Goal: Browse casually

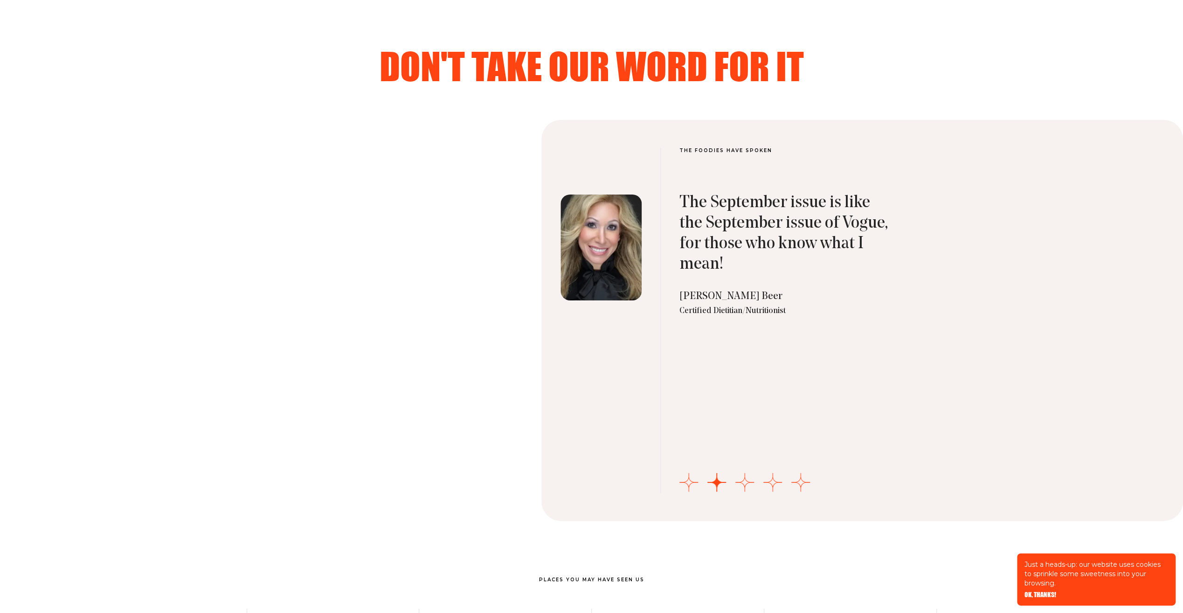
scroll to position [3076, 0]
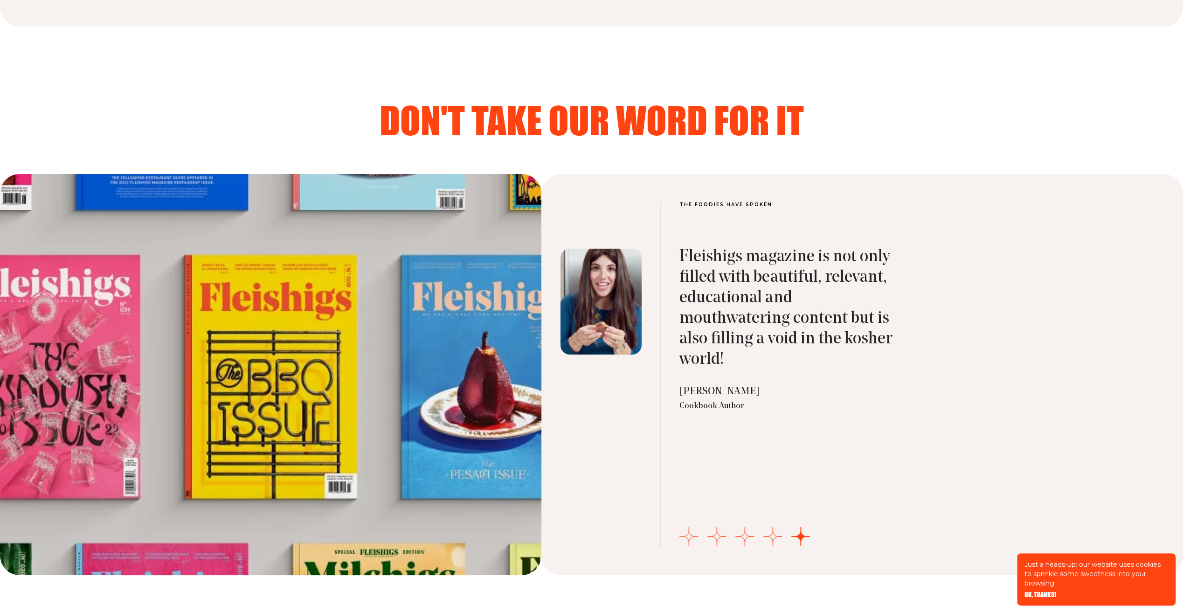
click at [689, 532] on button "Go to slide 1" at bounding box center [688, 536] width 19 height 19
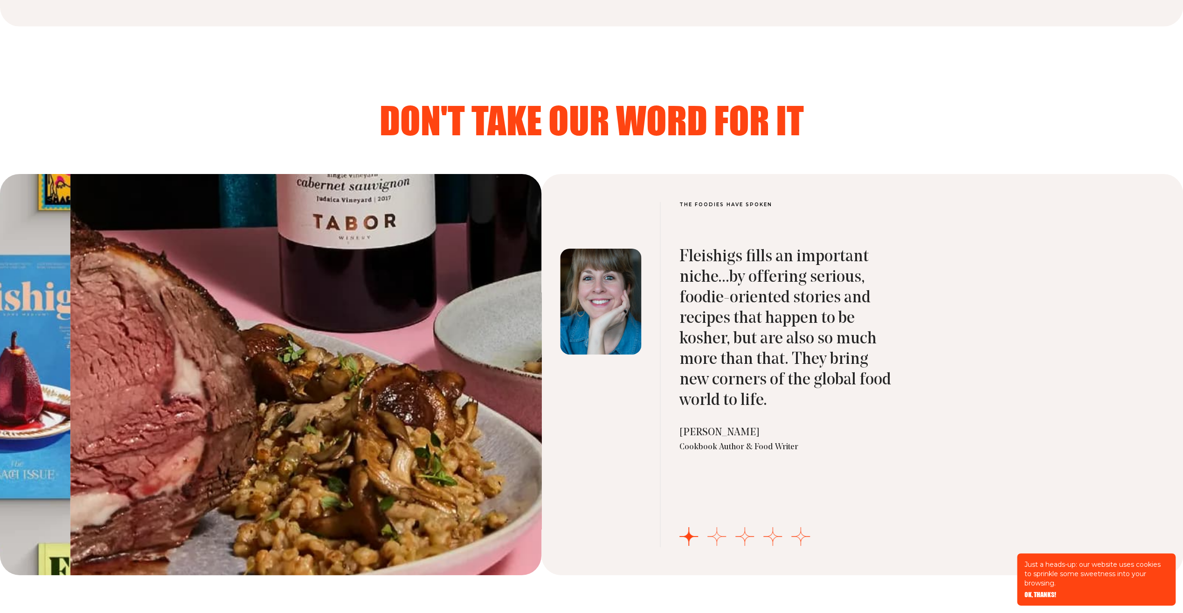
click at [716, 532] on button "Go to slide 2" at bounding box center [716, 536] width 19 height 19
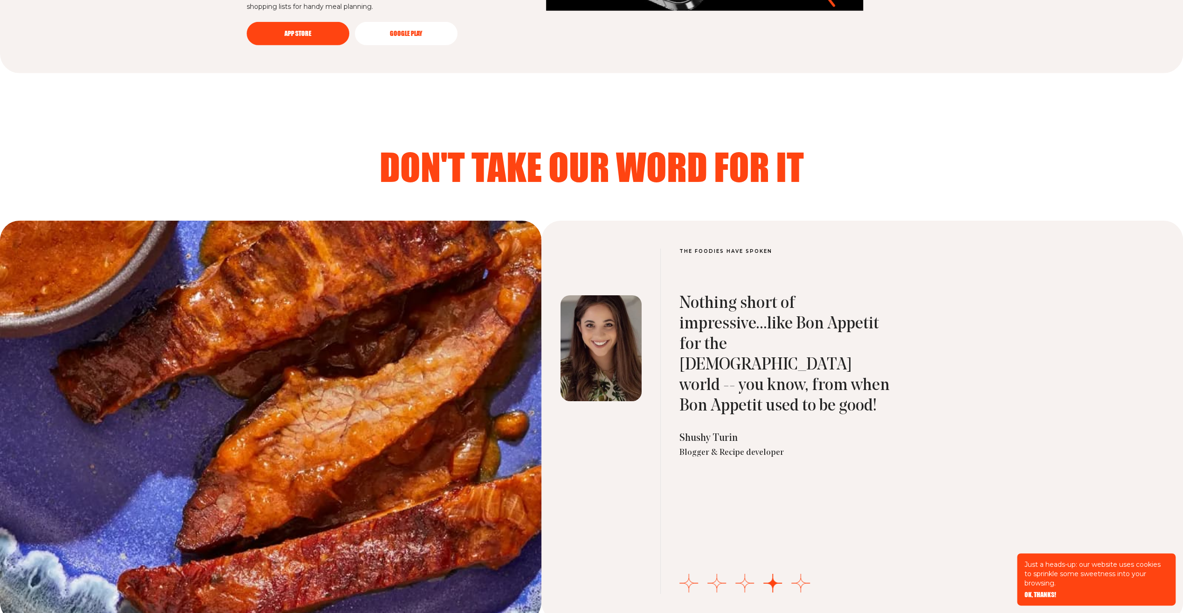
scroll to position [3123, 0]
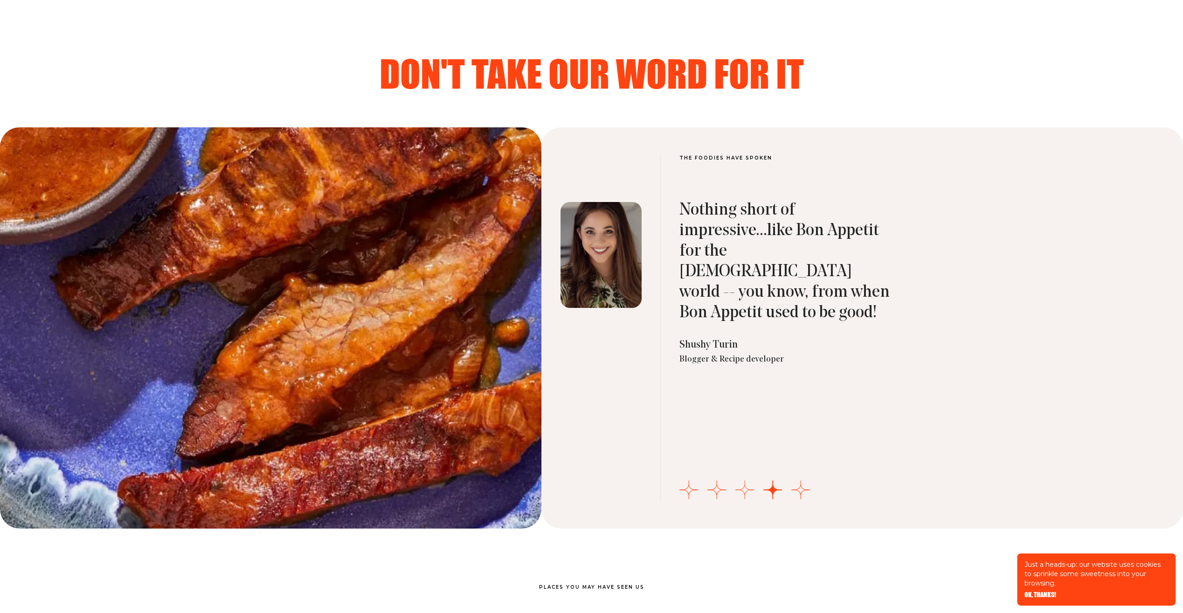
click at [743, 487] on button "Go to slide 3" at bounding box center [744, 489] width 19 height 19
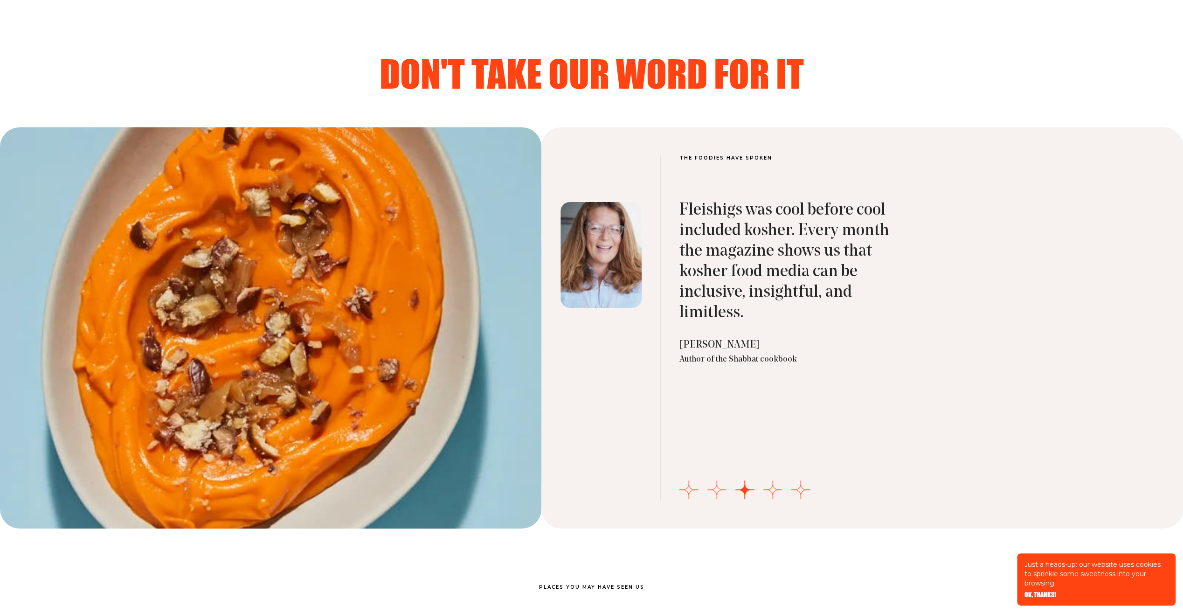
click at [716, 483] on button "Go to slide 2" at bounding box center [716, 489] width 19 height 19
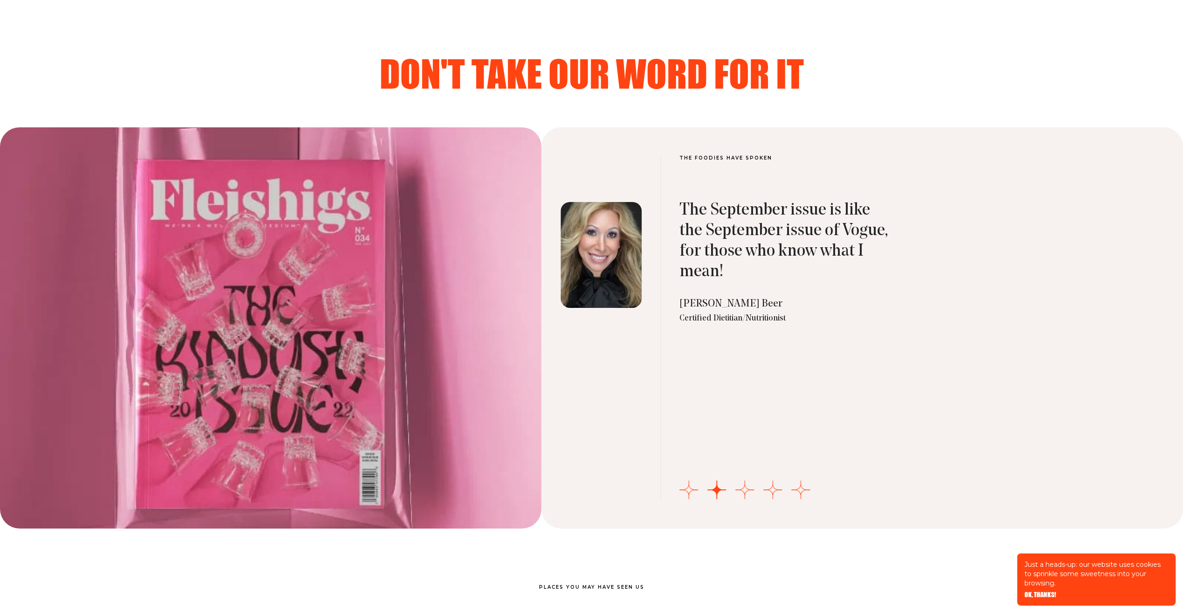
click at [700, 484] on div "The September issue is like the September issue of Vogue, for those who know wh…" at bounding box center [786, 326] width 214 height 347
click at [691, 487] on button "Go to slide 1" at bounding box center [688, 489] width 19 height 19
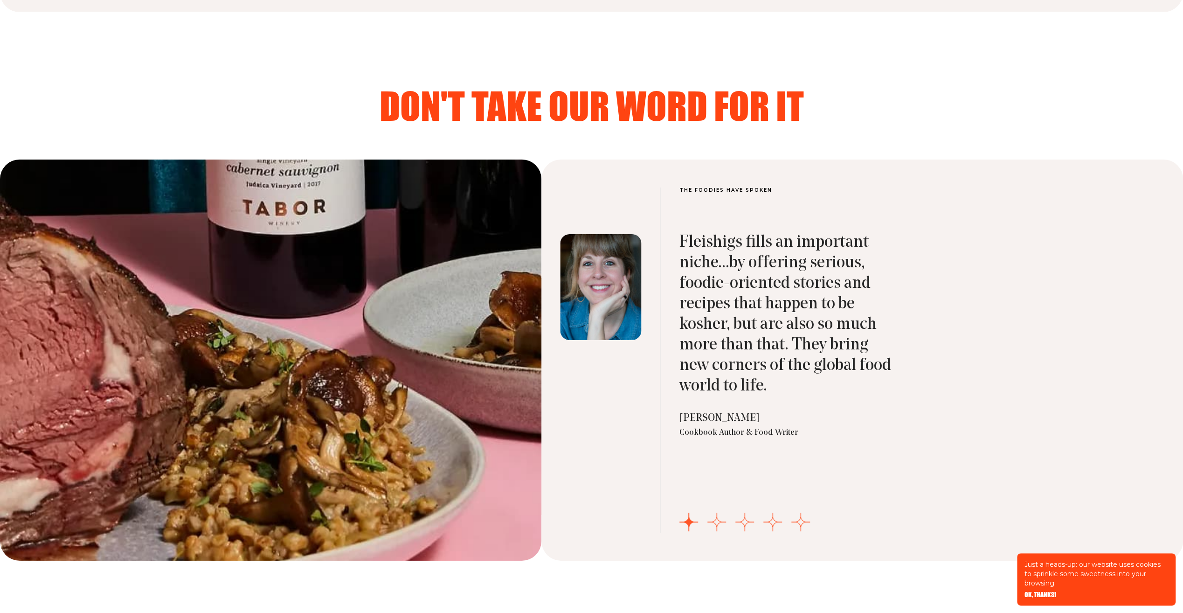
scroll to position [3076, 0]
